Goal: Task Accomplishment & Management: Manage account settings

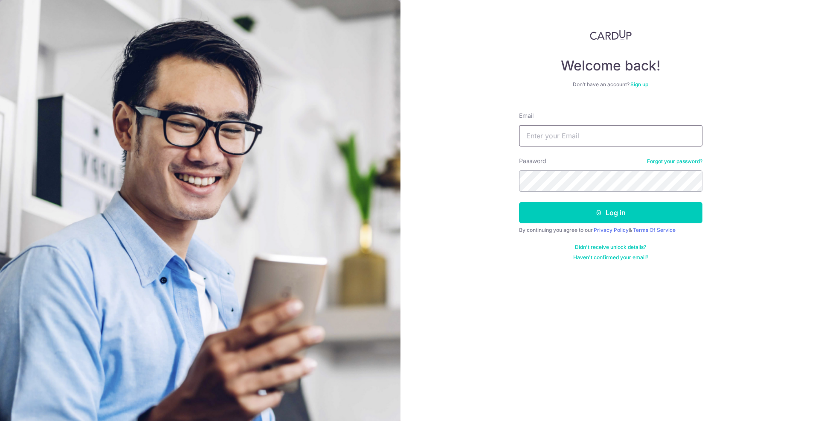
click at [601, 137] on input "Email" at bounding box center [610, 135] width 183 height 21
type input "[EMAIL_ADDRESS][DOMAIN_NAME]"
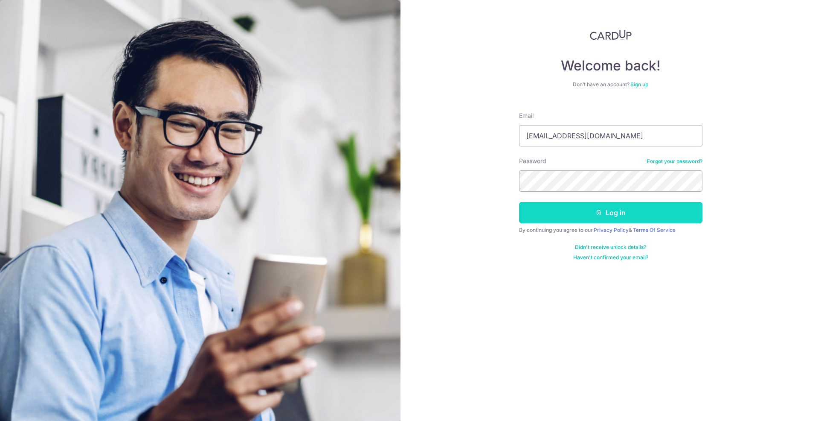
click at [620, 206] on button "Log in" at bounding box center [610, 212] width 183 height 21
